Goal: Task Accomplishment & Management: Manage account settings

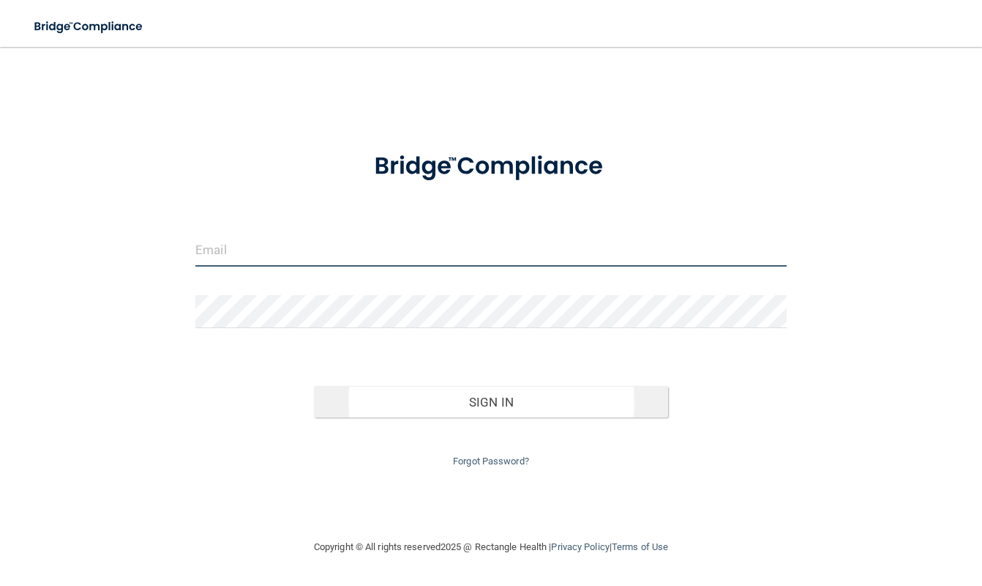
type input "[EMAIL_ADDRESS][DOMAIN_NAME]"
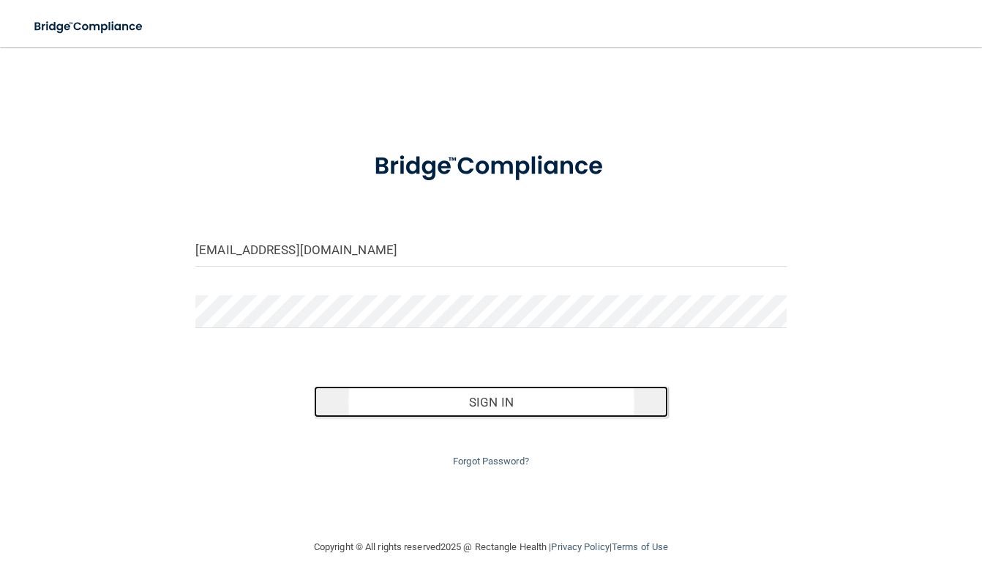
click at [456, 400] on button "Sign In" at bounding box center [491, 402] width 355 height 32
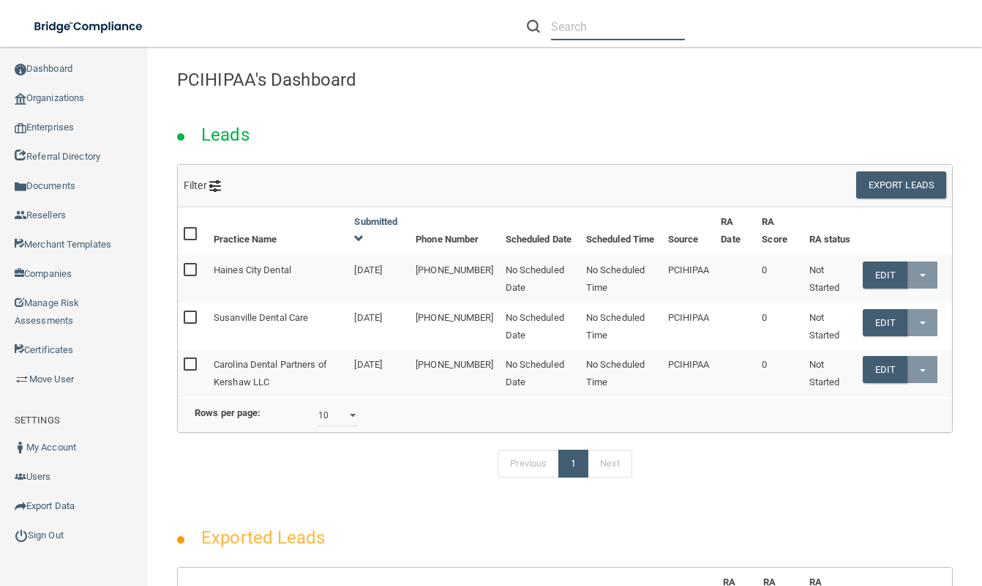
click at [632, 21] on input "text" at bounding box center [618, 26] width 134 height 27
type input "test"
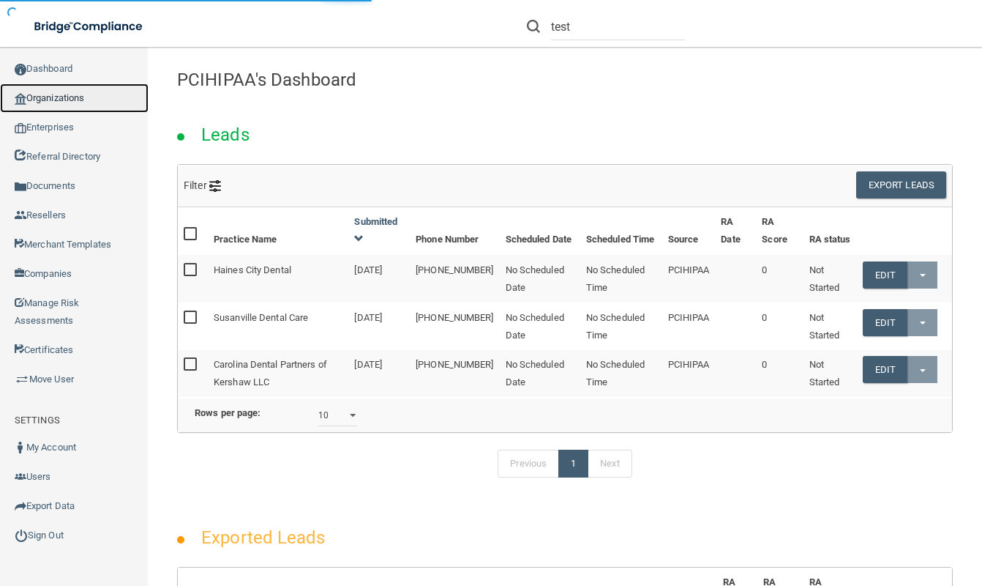
click at [71, 95] on link "Organizations" at bounding box center [74, 97] width 149 height 29
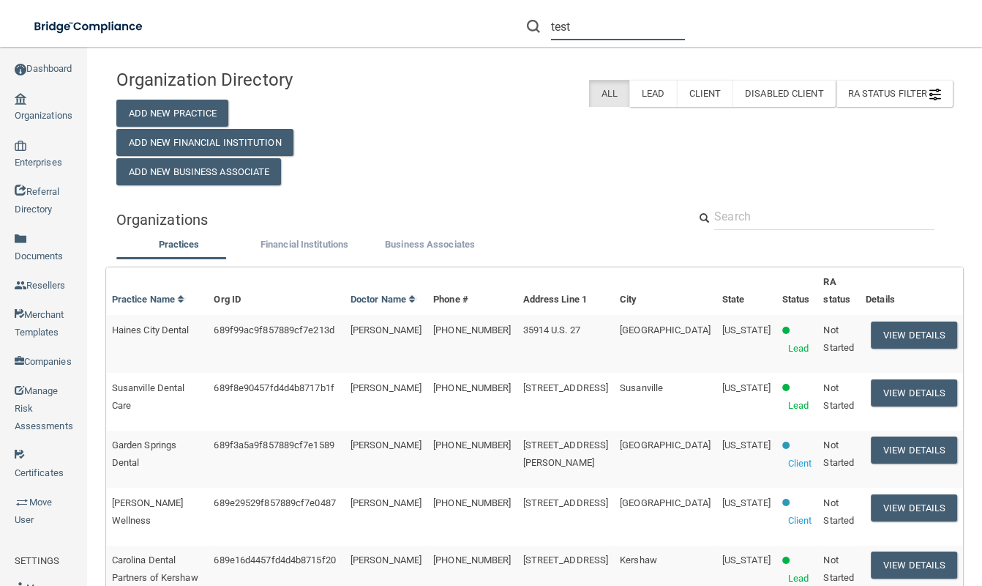
click at [604, 23] on input "test" at bounding box center [618, 26] width 134 height 27
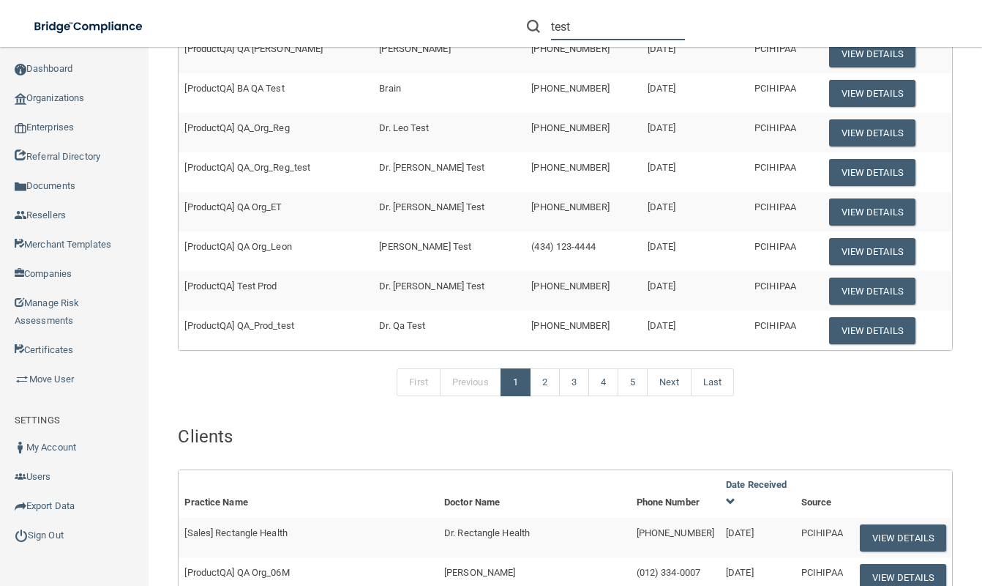
scroll to position [246, 0]
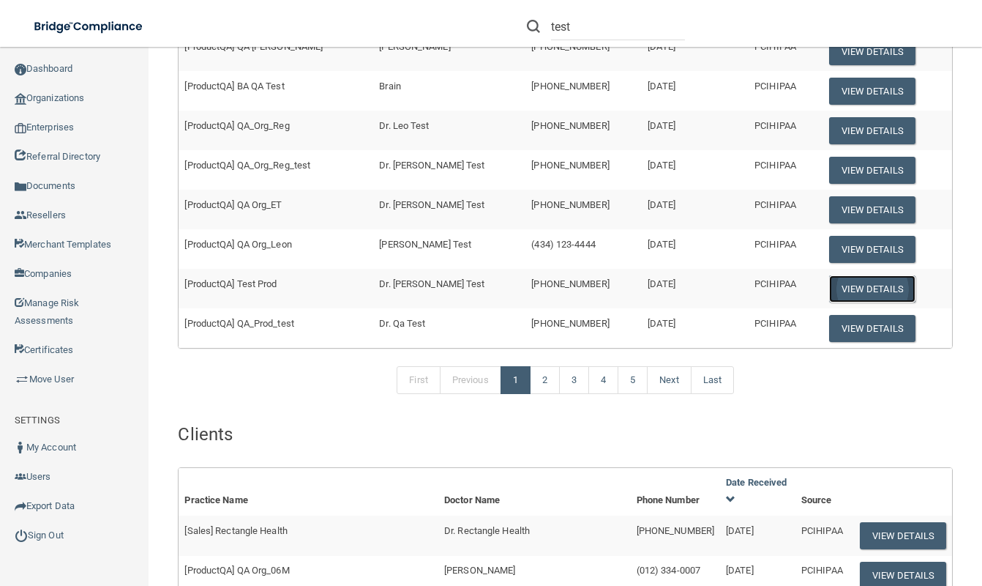
click at [856, 288] on button "View Details" at bounding box center [872, 288] width 86 height 27
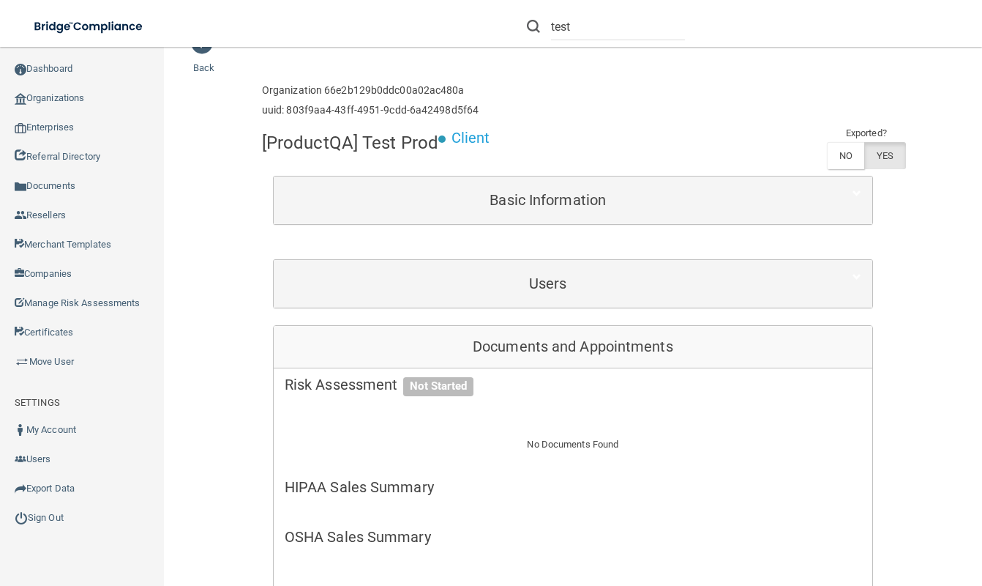
scroll to position [37, 0]
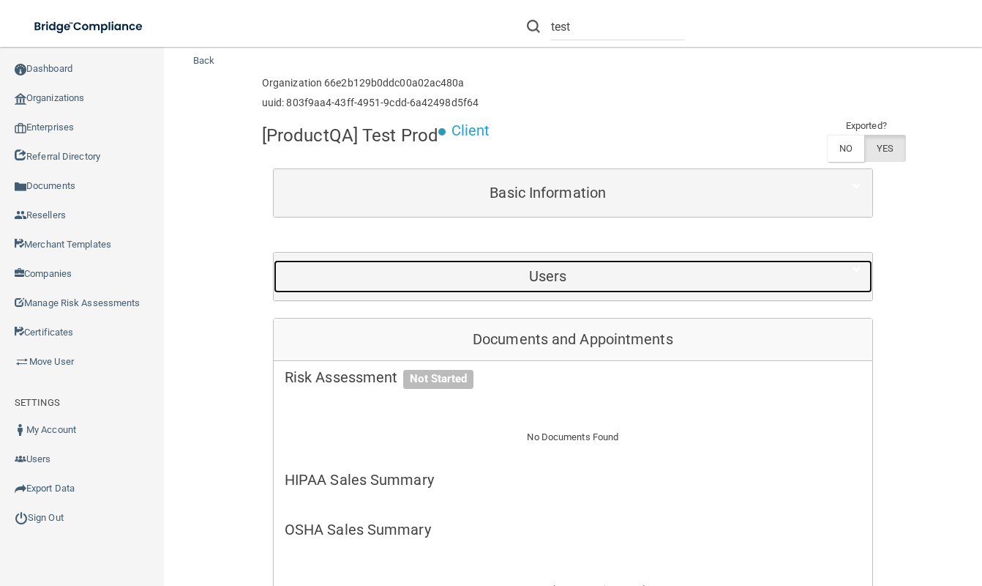
click at [479, 278] on h5 "Users" at bounding box center [548, 276] width 527 height 16
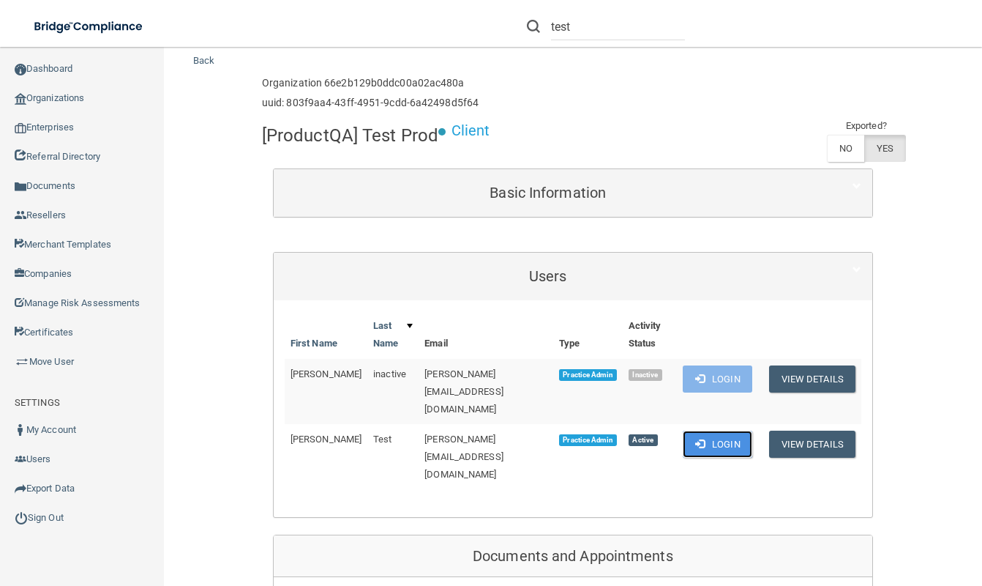
click at [726, 430] on button "Login" at bounding box center [718, 443] width 70 height 27
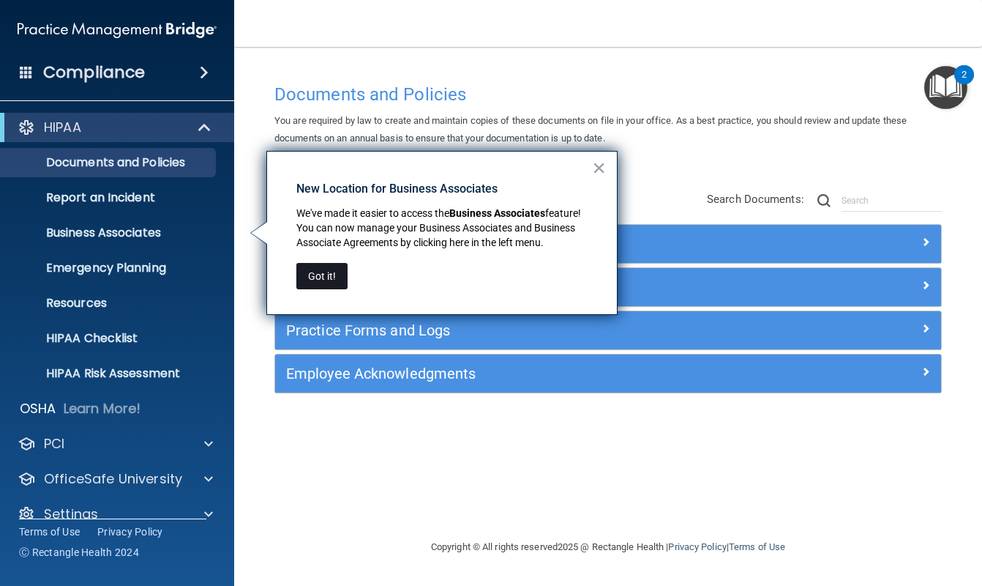
click at [332, 276] on button "Got it!" at bounding box center [321, 276] width 51 height 26
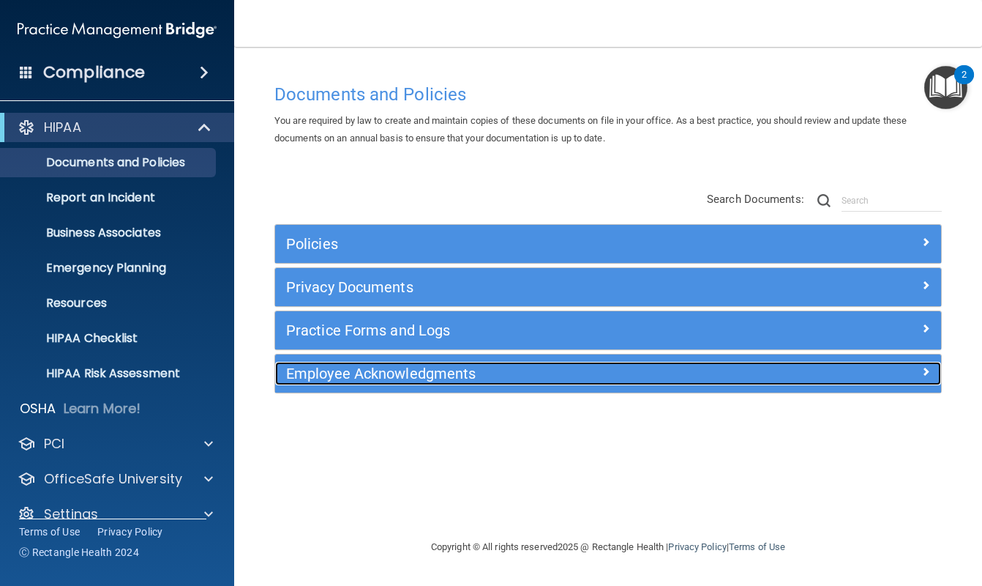
click at [511, 378] on h5 "Employee Acknowledgments" at bounding box center [525, 373] width 478 height 16
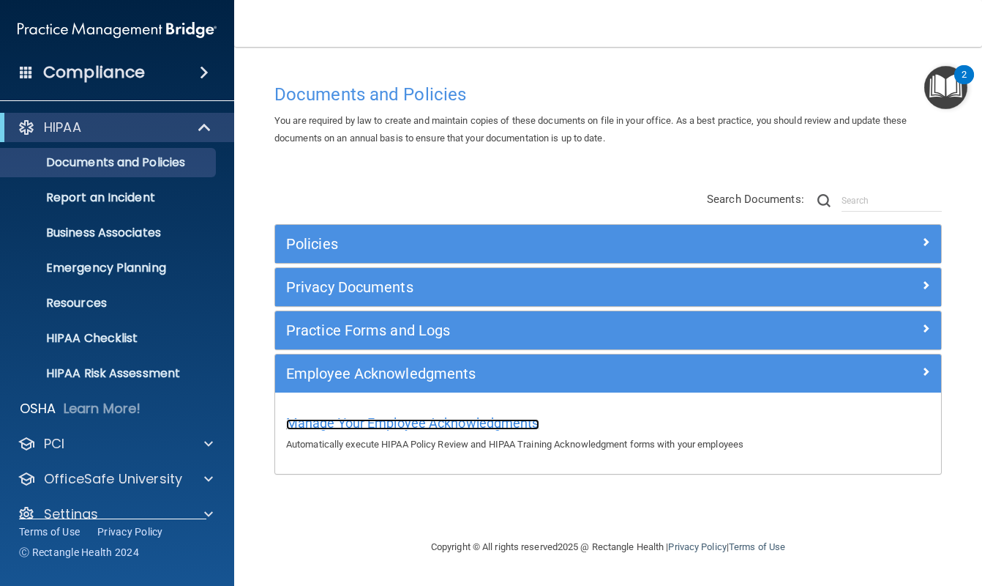
click at [477, 422] on span "Manage Your Employee Acknowledgments" at bounding box center [412, 422] width 253 height 15
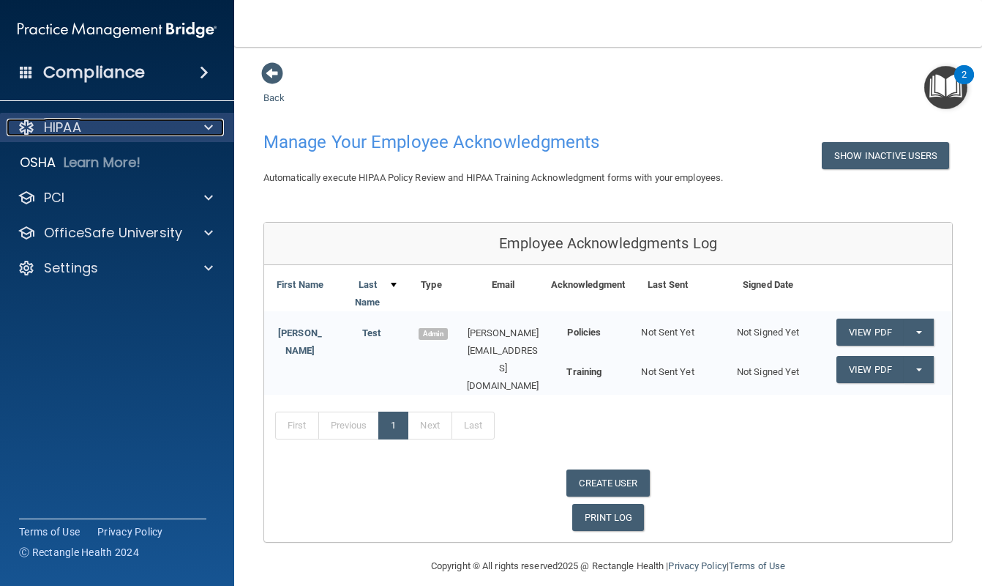
click at [82, 125] on div "HIPAA" at bounding box center [98, 128] width 182 height 18
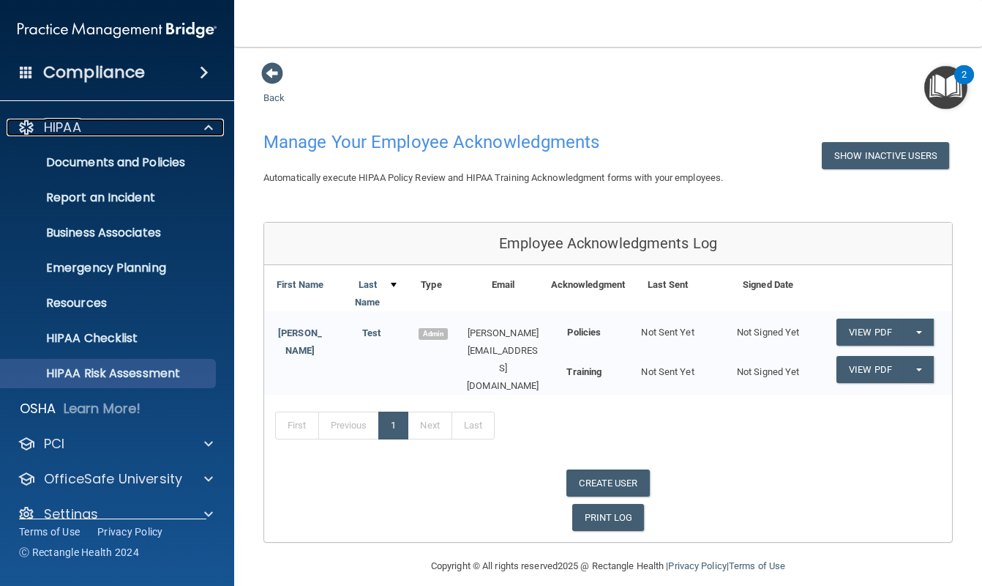
scroll to position [22, 0]
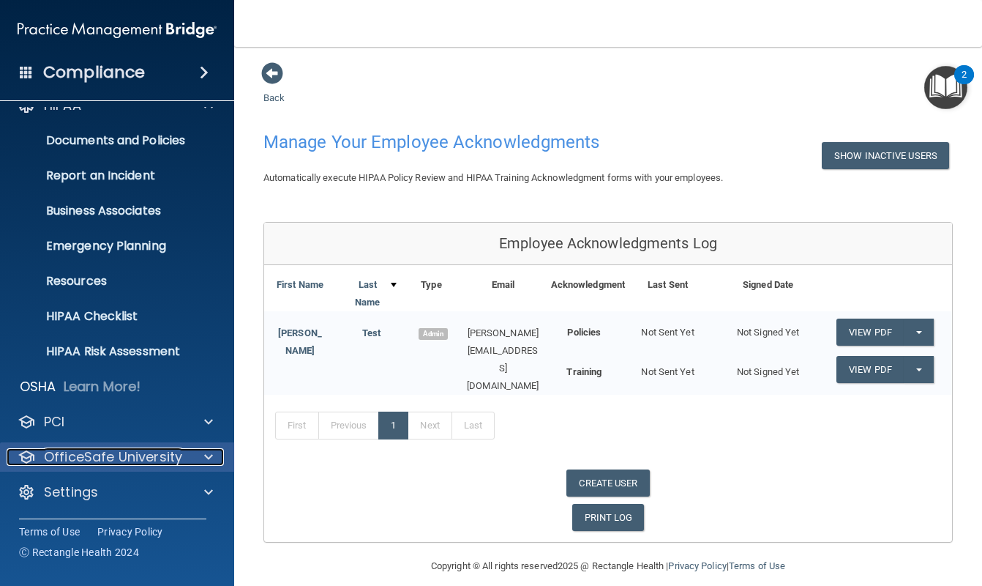
click at [128, 460] on p "OfficeSafe University" at bounding box center [113, 457] width 138 height 18
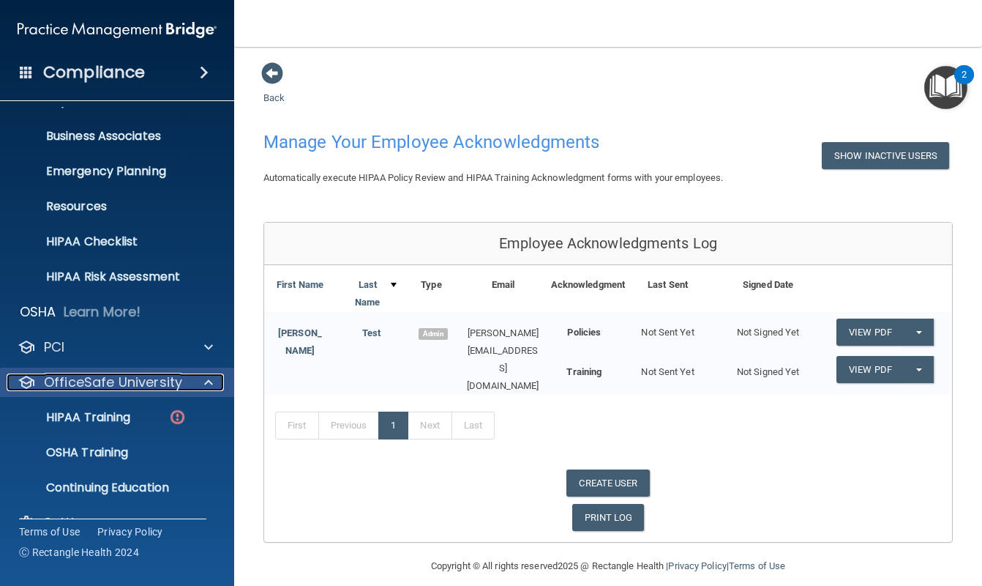
scroll to position [127, 0]
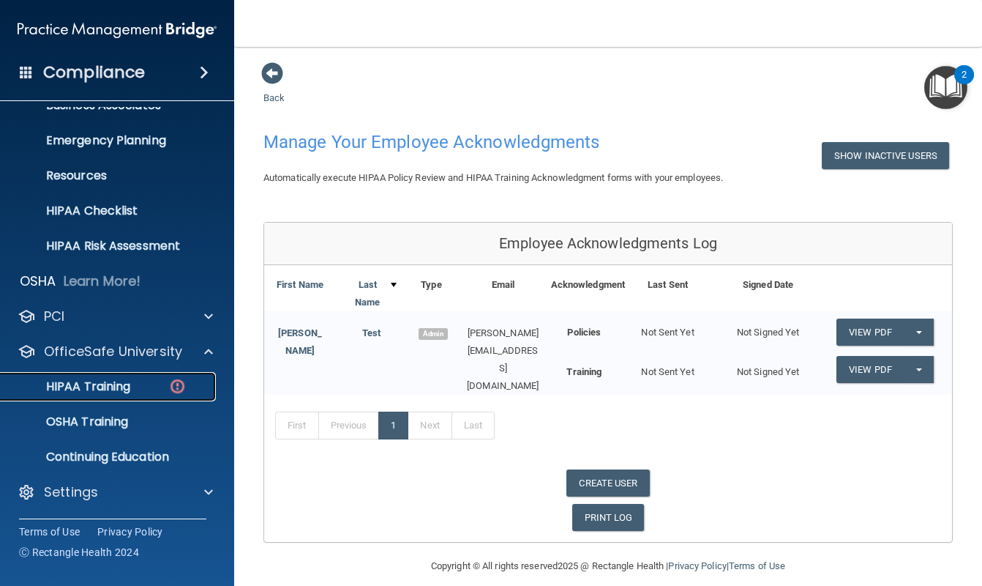
click at [98, 394] on p "HIPAA Training" at bounding box center [70, 386] width 121 height 15
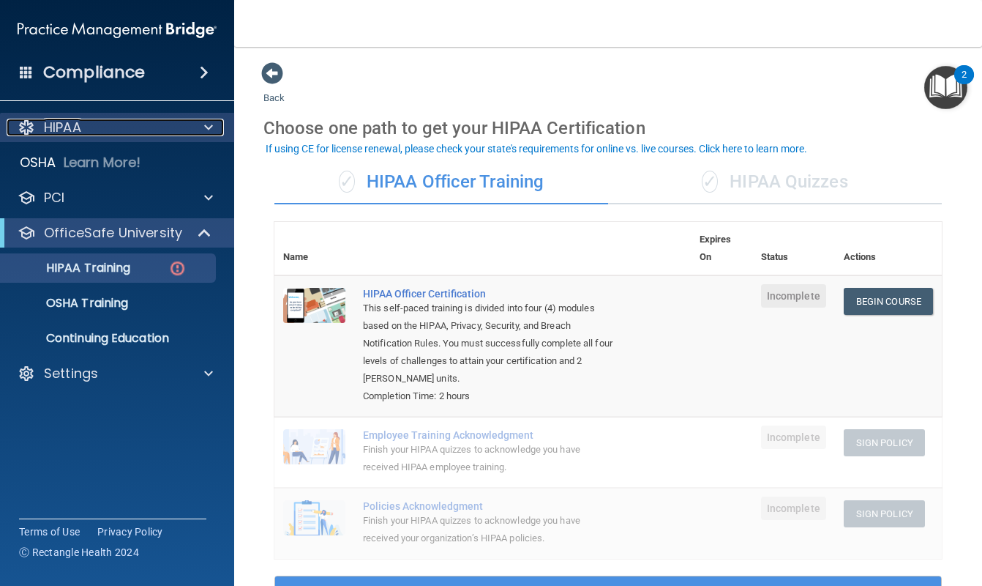
click at [109, 126] on div "HIPAA" at bounding box center [98, 128] width 182 height 18
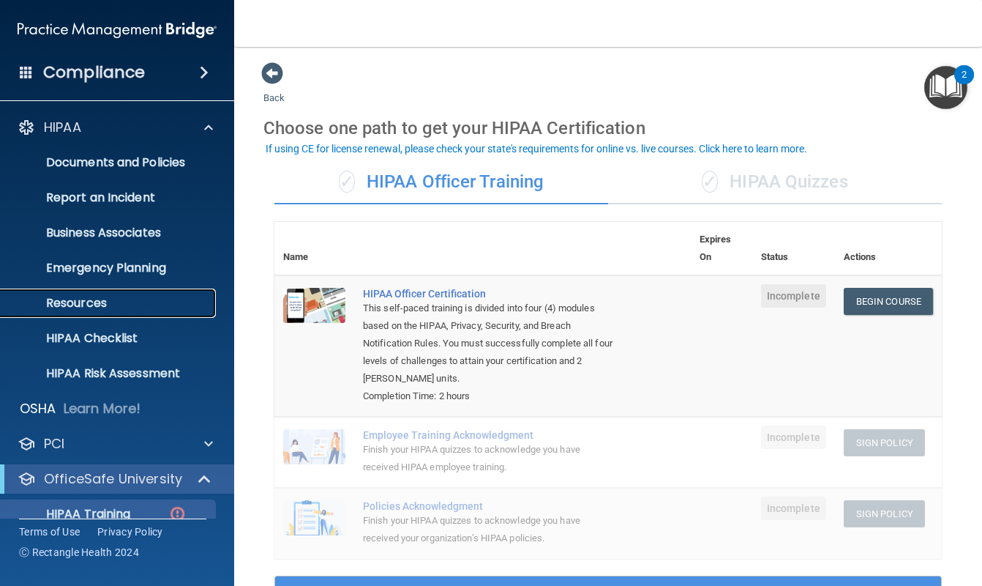
click at [84, 302] on p "Resources" at bounding box center [110, 303] width 200 height 15
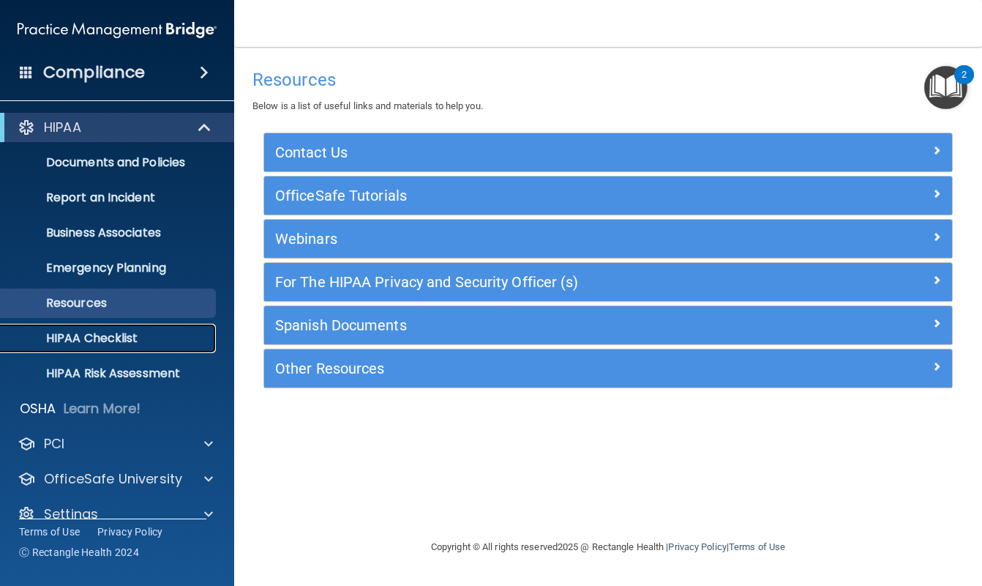
click at [88, 337] on p "HIPAA Checklist" at bounding box center [110, 338] width 200 height 15
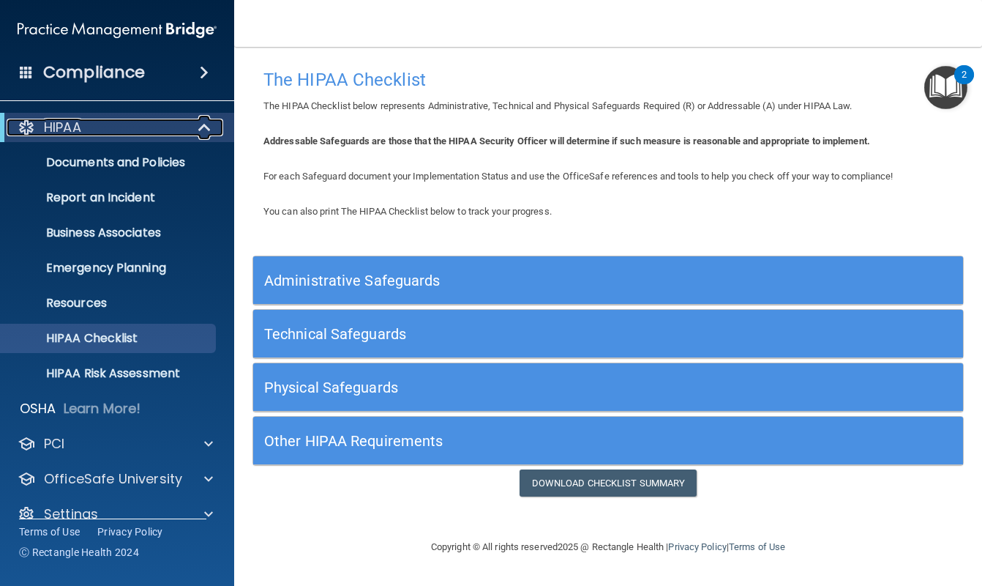
click at [93, 125] on div "HIPAA" at bounding box center [97, 128] width 181 height 18
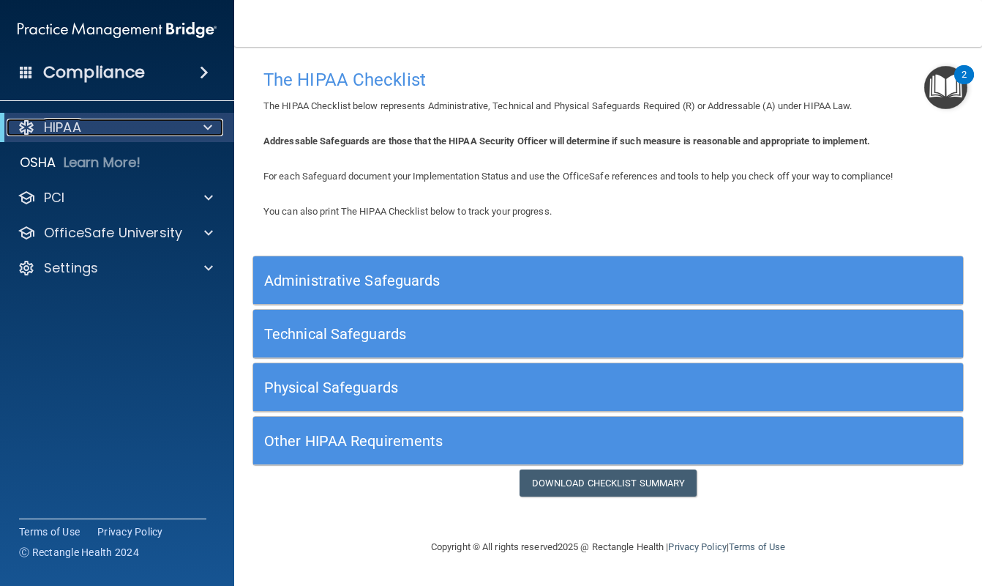
click at [92, 125] on div "HIPAA" at bounding box center [97, 128] width 181 height 18
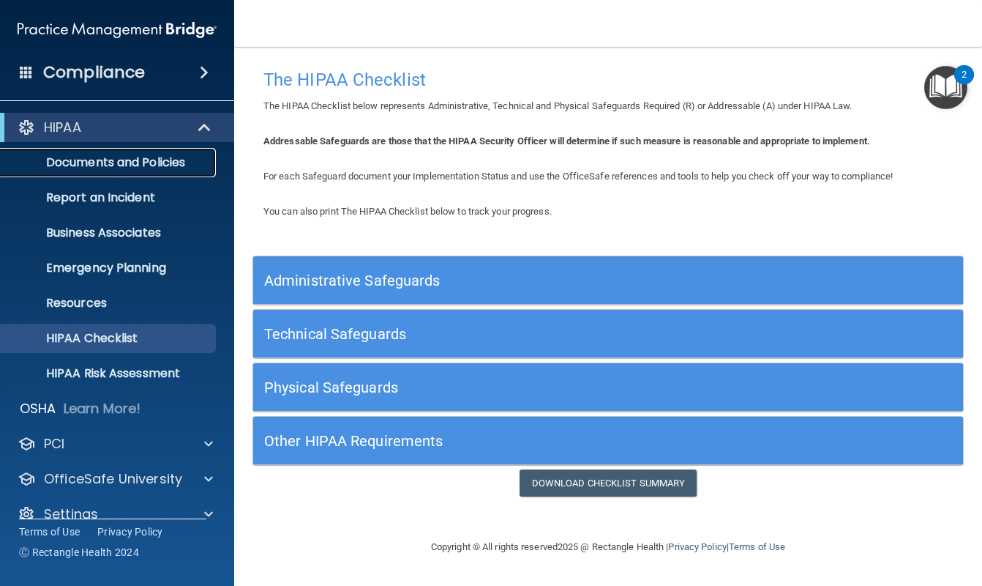
click at [100, 167] on p "Documents and Policies" at bounding box center [110, 162] width 200 height 15
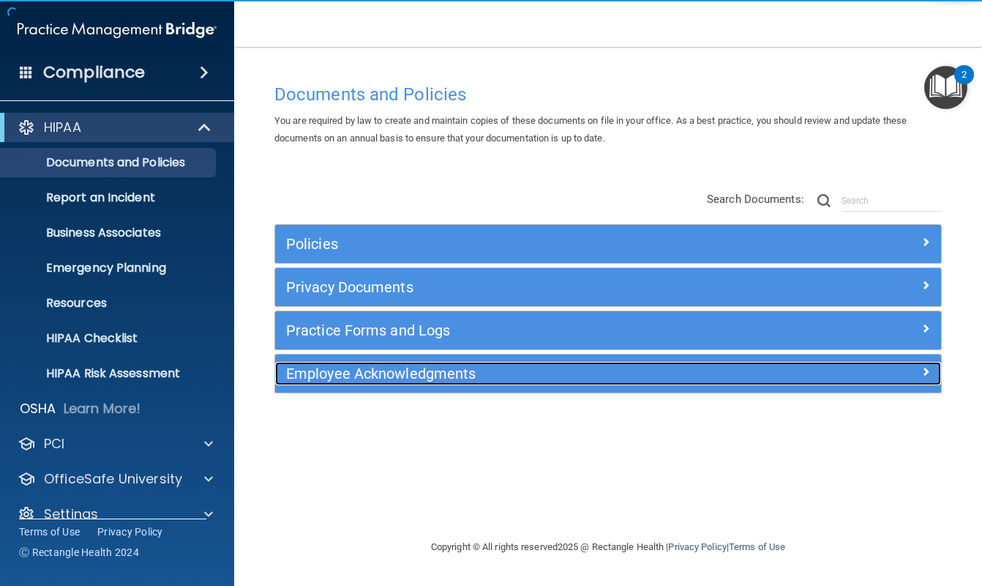
click at [410, 378] on h5 "Employee Acknowledgments" at bounding box center [525, 373] width 478 height 16
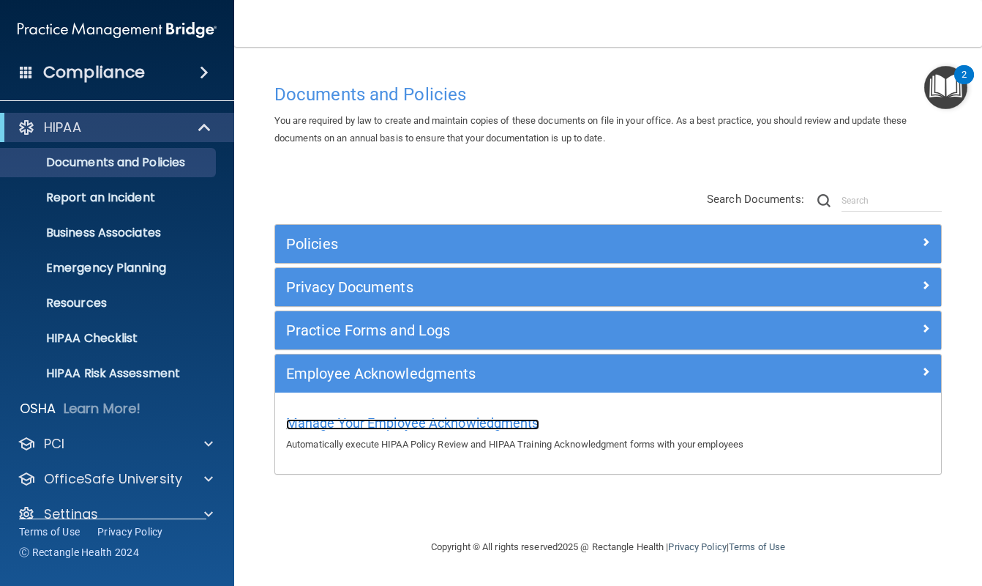
click at [414, 425] on span "Manage Your Employee Acknowledgments" at bounding box center [412, 422] width 253 height 15
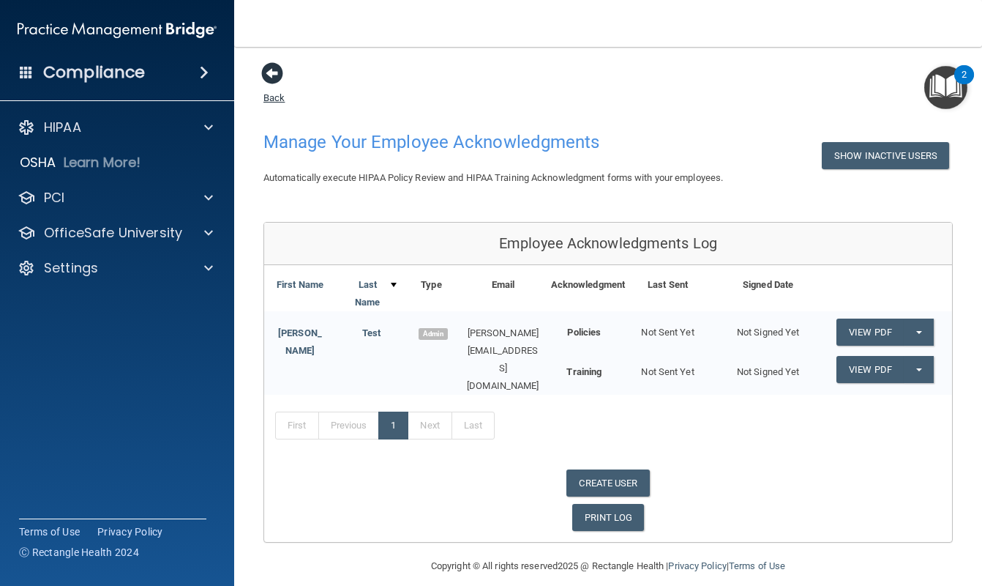
click at [277, 73] on span at bounding box center [272, 73] width 22 height 22
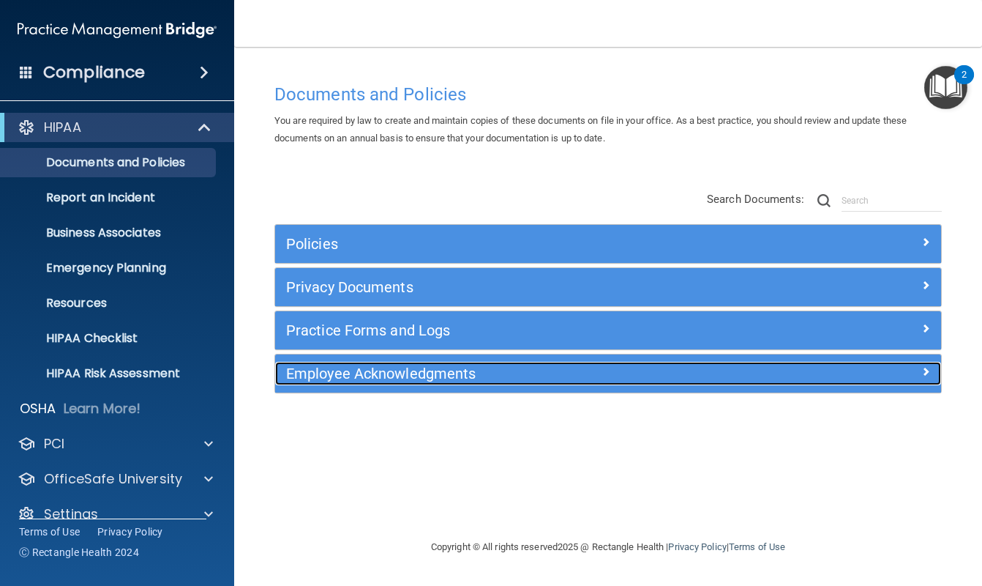
click at [699, 375] on h5 "Employee Acknowledgments" at bounding box center [525, 373] width 478 height 16
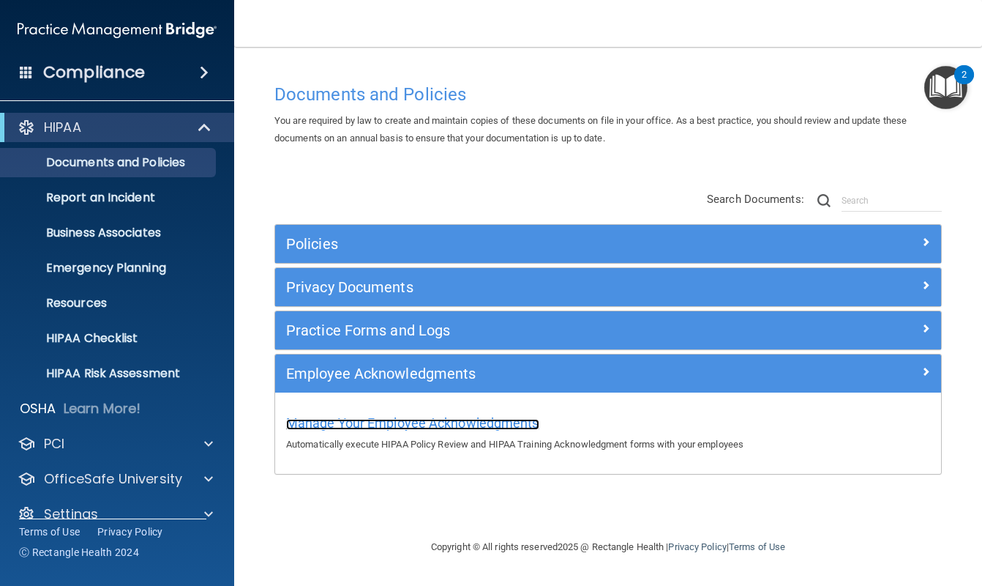
click at [493, 417] on span "Manage Your Employee Acknowledgments" at bounding box center [412, 422] width 253 height 15
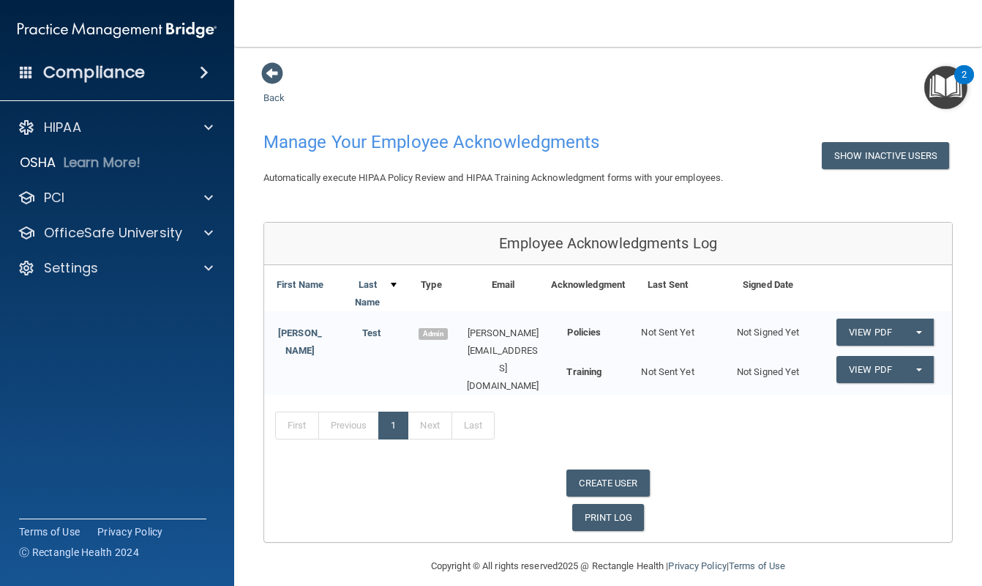
click at [615, 336] on div "Policies" at bounding box center [584, 326] width 67 height 30
click at [671, 326] on div "Not Sent Yet" at bounding box center [668, 326] width 100 height 30
click at [577, 375] on b "Training" at bounding box center [584, 371] width 35 height 11
click at [924, 370] on button "Split button!" at bounding box center [919, 369] width 30 height 27
click at [867, 398] on link "Send Acknowledgment PDF" at bounding box center [910, 399] width 146 height 22
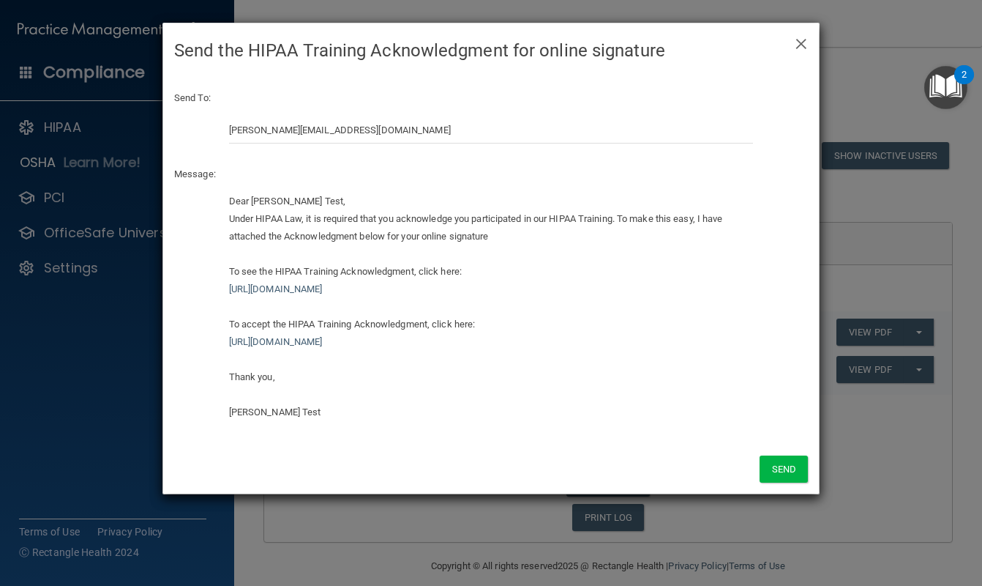
click at [793, 41] on h4 "Send the HIPAA Training Acknowledgment for online signature" at bounding box center [491, 50] width 634 height 32
click at [799, 42] on span "×" at bounding box center [801, 41] width 13 height 29
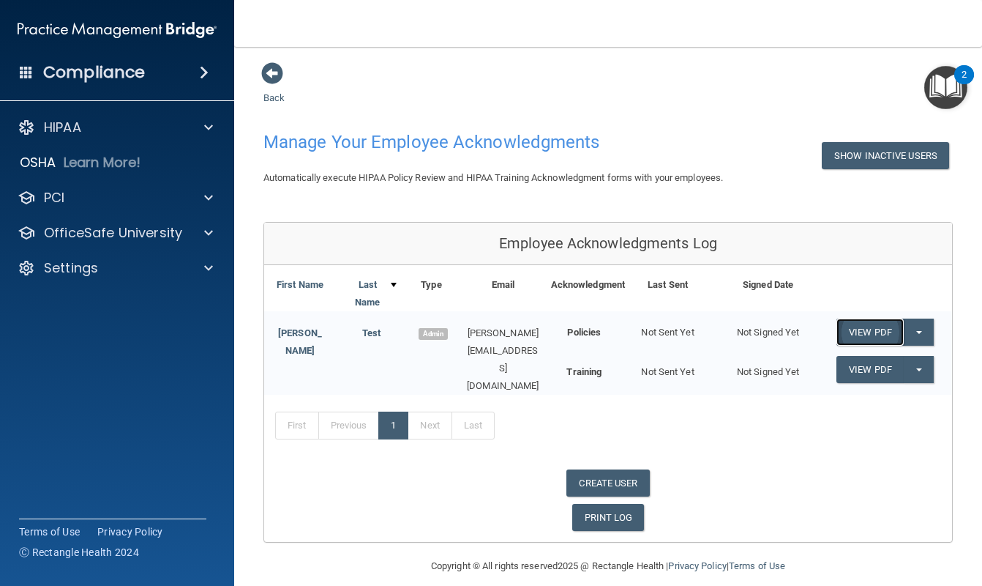
click at [874, 332] on link "View PDF" at bounding box center [870, 331] width 67 height 27
click at [922, 332] on button "Split button!" at bounding box center [919, 331] width 30 height 27
click at [892, 364] on link "Send Acknowledgment" at bounding box center [900, 362] width 127 height 22
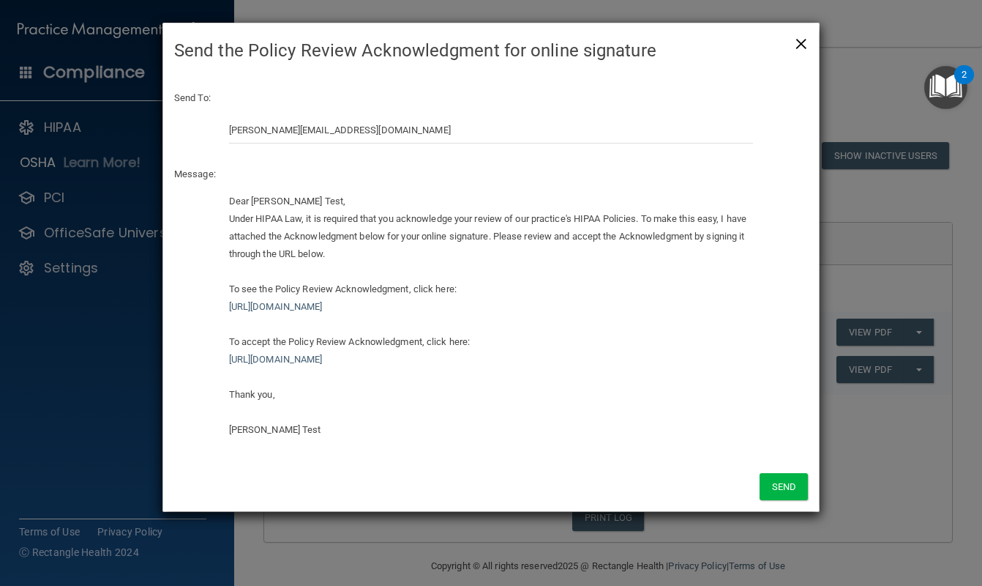
click at [799, 43] on span "×" at bounding box center [801, 41] width 13 height 29
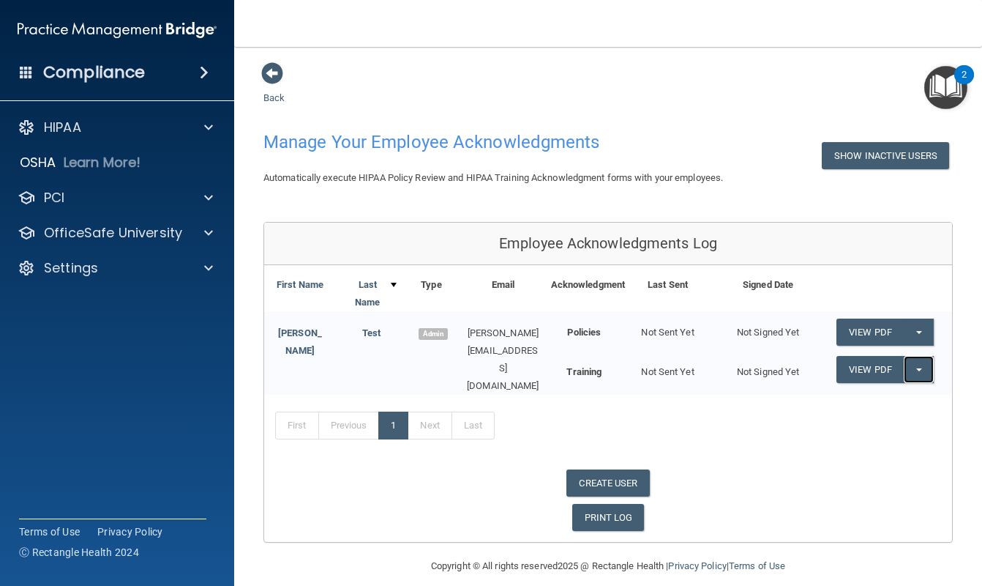
click at [918, 366] on button "Split button!" at bounding box center [919, 369] width 30 height 27
click at [899, 394] on link "Send Acknowledgment PDF" at bounding box center [910, 399] width 146 height 22
